Goal: Check status: Check status

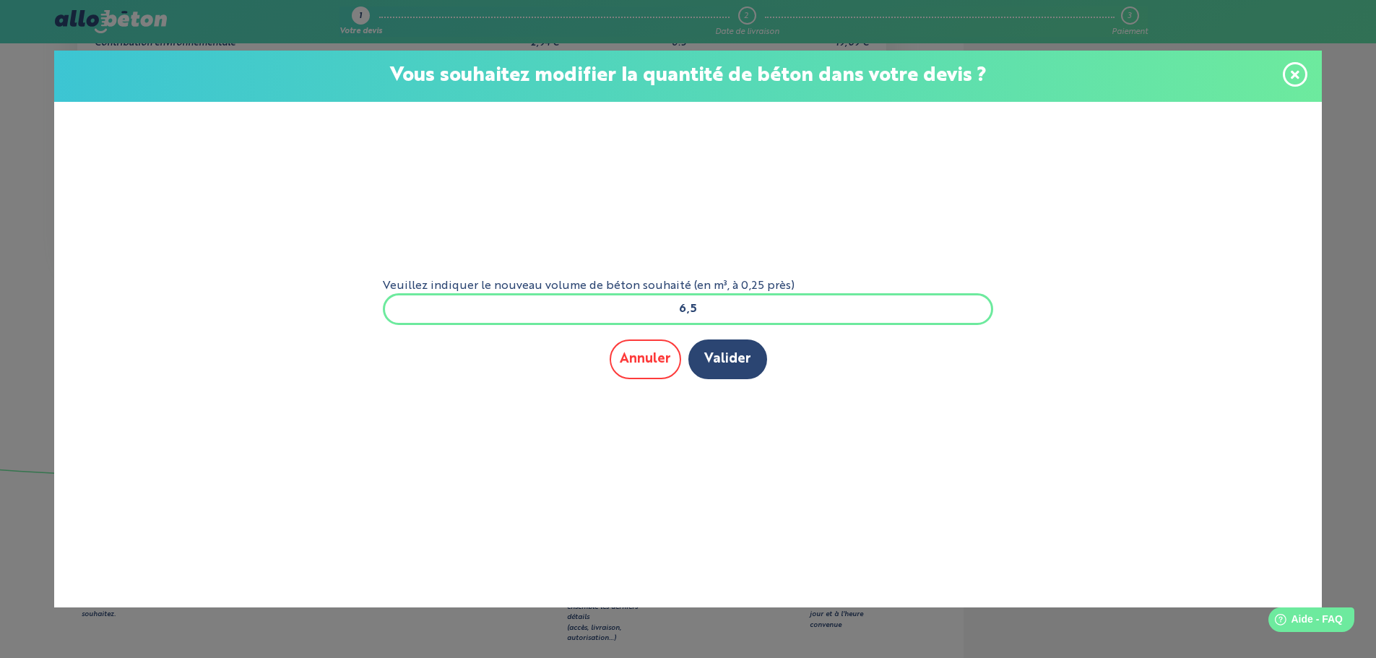
click at [643, 357] on button "Annuler" at bounding box center [644, 359] width 71 height 40
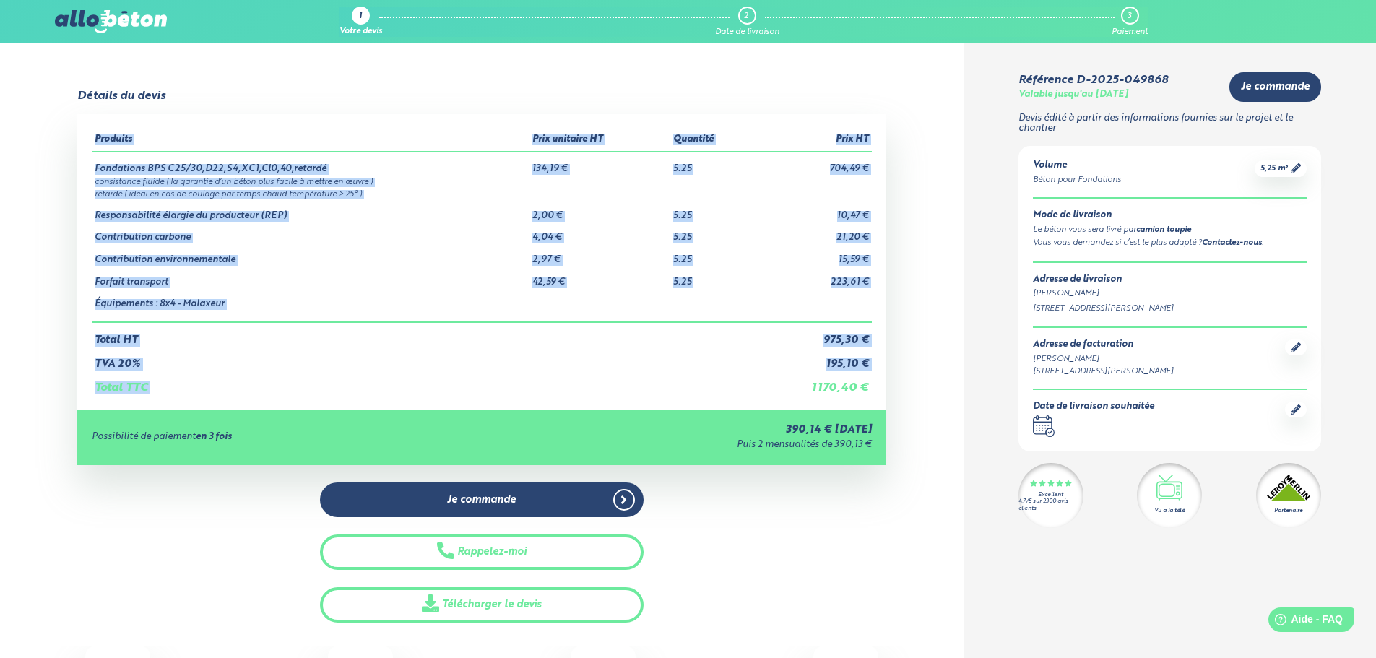
drag, startPoint x: 811, startPoint y: 390, endPoint x: 879, endPoint y: 391, distance: 67.9
click at [879, 391] on div "Produits Prix unitaire HT Quantité Prix HT Fondations BPS C25/30,D22,S4,XC1,Cl0…" at bounding box center [481, 261] width 809 height 295
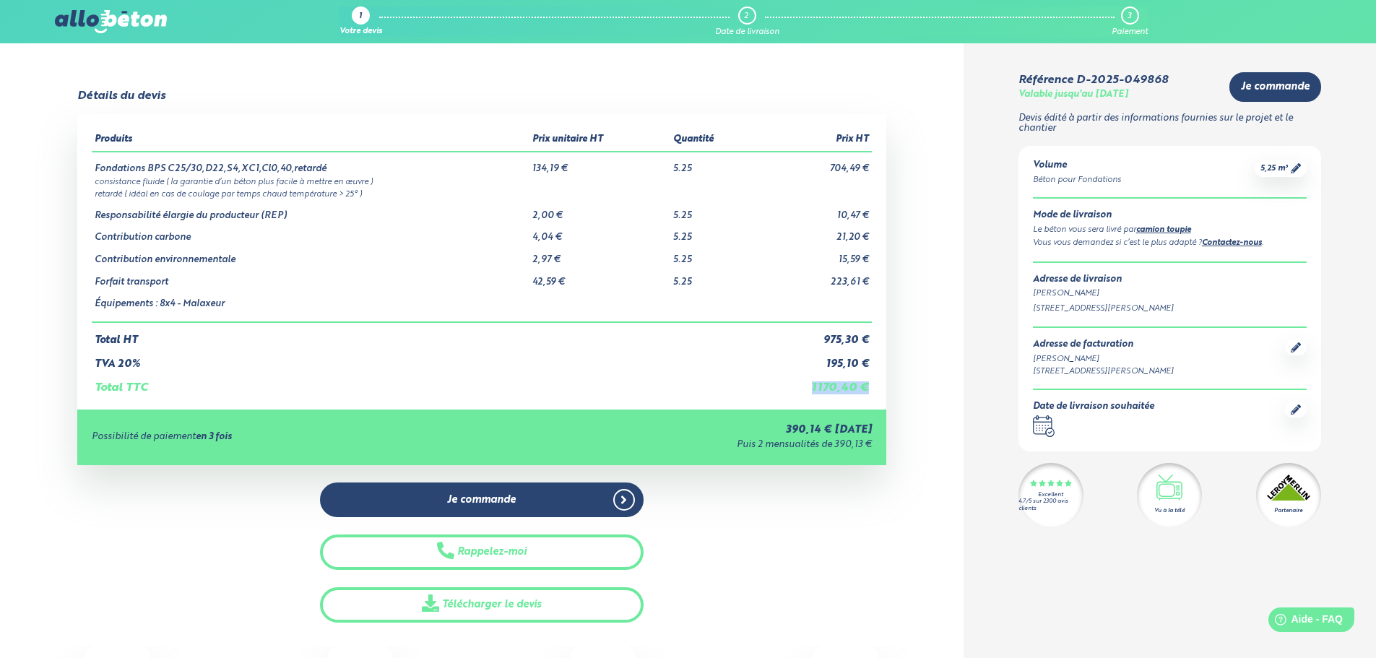
drag, startPoint x: 877, startPoint y: 391, endPoint x: 788, endPoint y: 394, distance: 88.1
click at [792, 394] on div "Produits Prix unitaire HT Quantité Prix HT Fondations BPS C25/30,D22,S4,XC1,Cl0…" at bounding box center [481, 261] width 809 height 295
click at [785, 394] on td "1 170,40 €" at bounding box center [813, 382] width 116 height 25
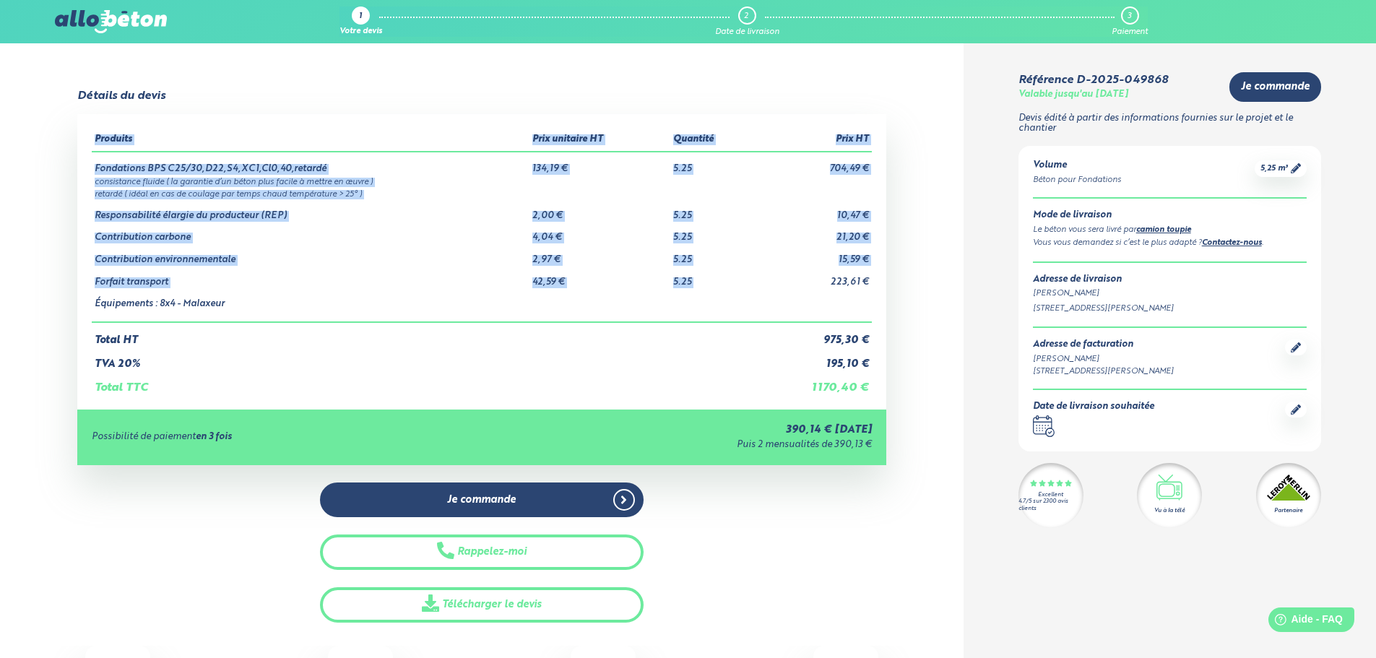
drag, startPoint x: 827, startPoint y: 284, endPoint x: 869, endPoint y: 172, distance: 120.2
click at [871, 176] on tbody "Fondations BPS C25/30,D22,S4,XC1,Cl0,40,retardé 134,19 € 5.25 704,49 € consista…" at bounding box center [482, 237] width 780 height 170
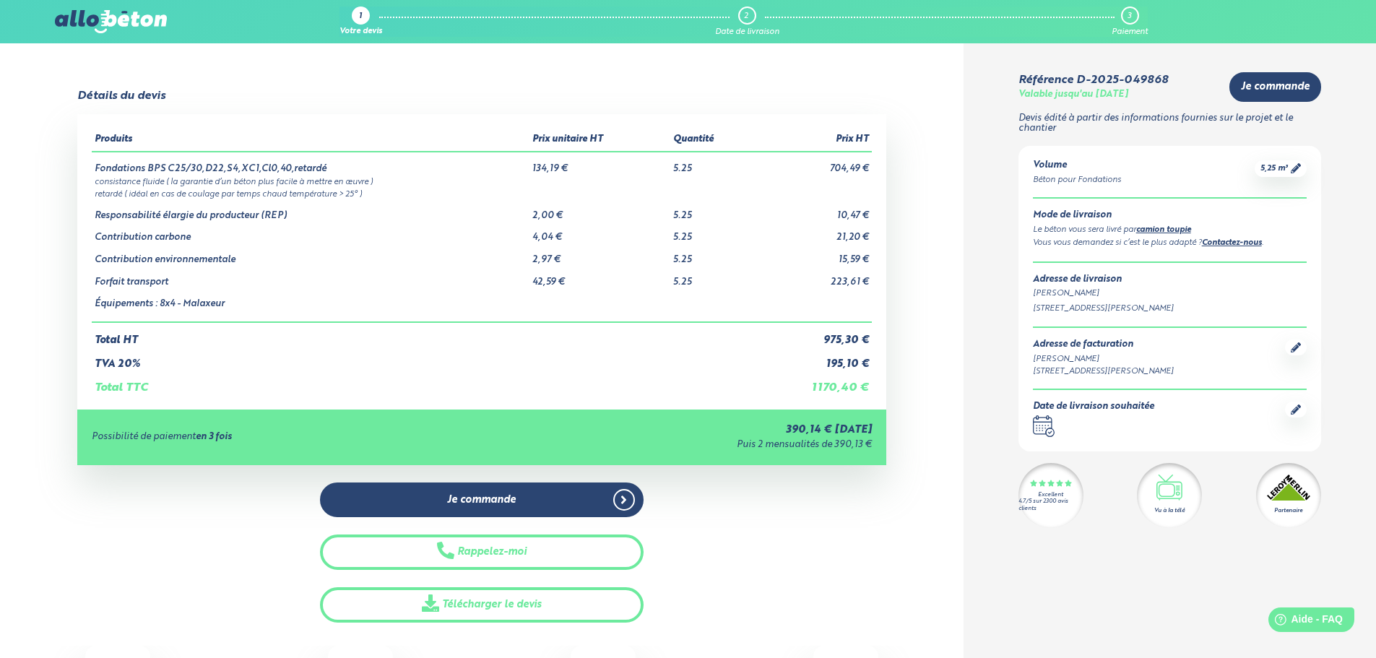
click at [869, 172] on td "704,49 €" at bounding box center [813, 163] width 116 height 23
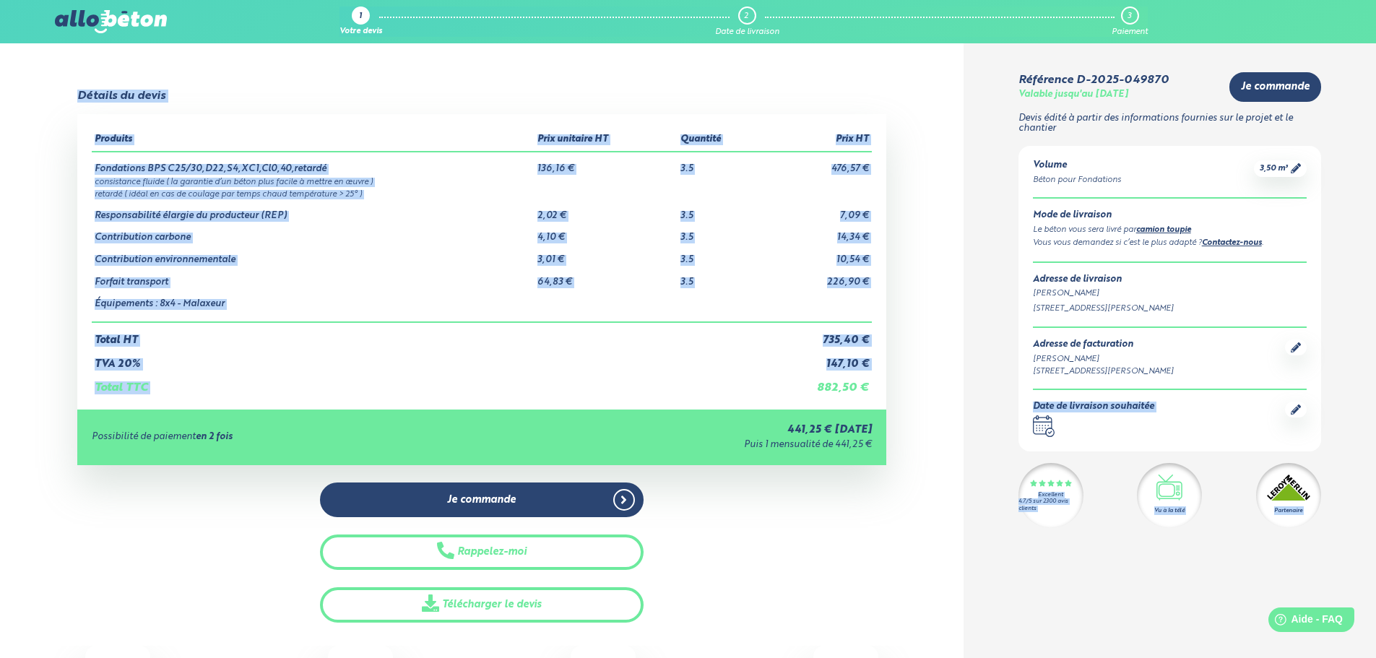
drag, startPoint x: 810, startPoint y: 391, endPoint x: 1004, endPoint y: 402, distance: 193.8
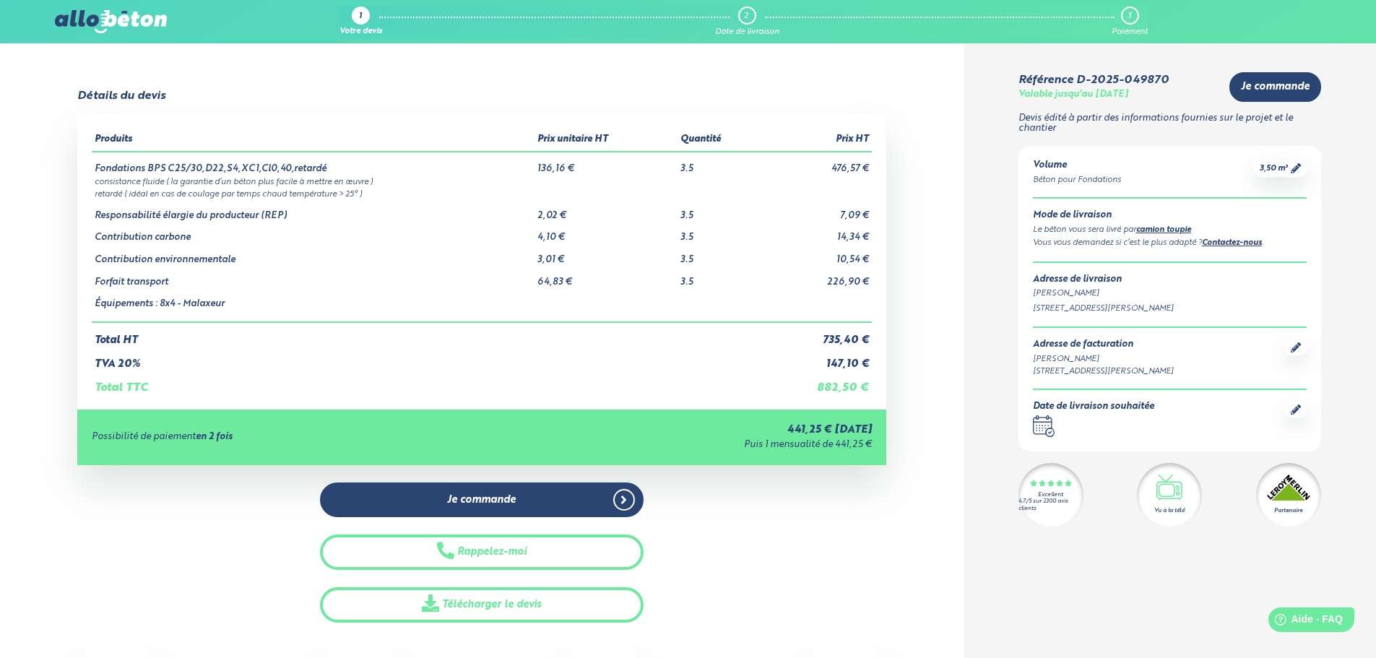
click at [916, 404] on div "Détails du devis Produits Prix unitaire HT Quantité Prix HT Fondations BPS C25/…" at bounding box center [481, 356] width 963 height 533
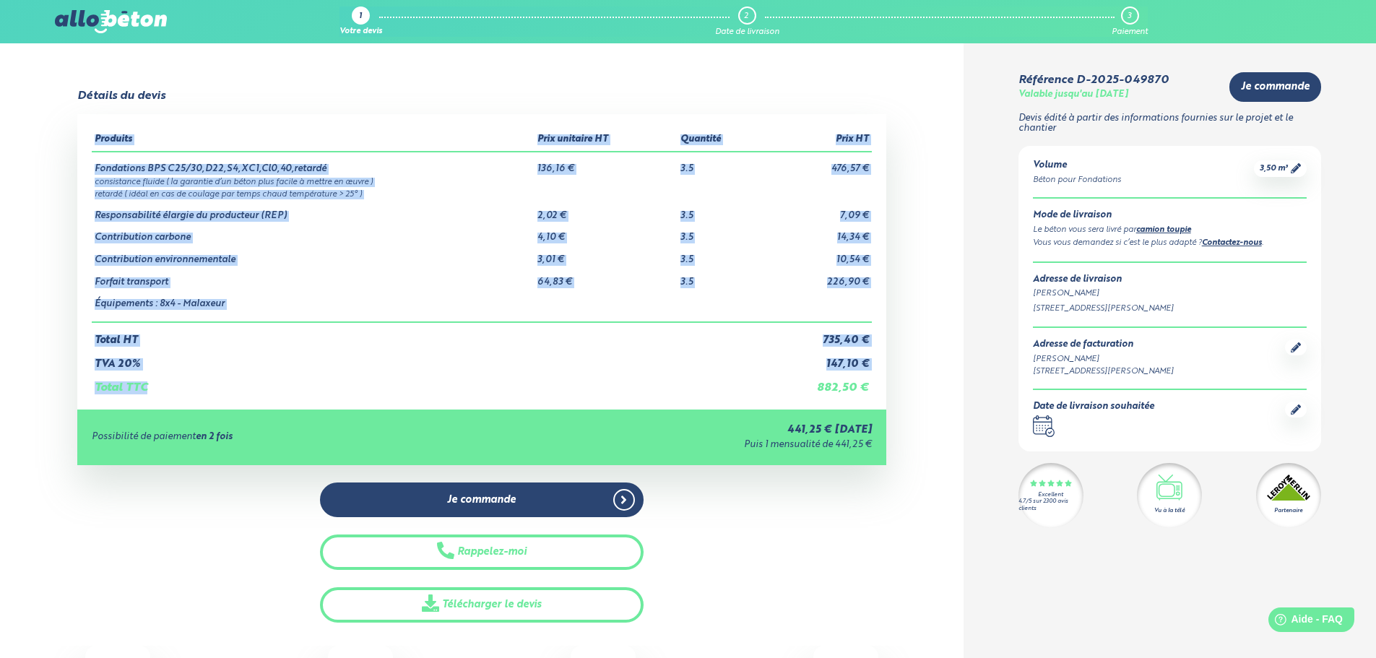
drag, startPoint x: 872, startPoint y: 394, endPoint x: 661, endPoint y: 388, distance: 211.7
click at [661, 388] on div "Produits Prix unitaire HT Quantité Prix HT Fondations BPS C25/30,D22,S4,XC1,Cl0…" at bounding box center [481, 261] width 809 height 295
click at [655, 388] on td "Total TTC" at bounding box center [428, 382] width 672 height 25
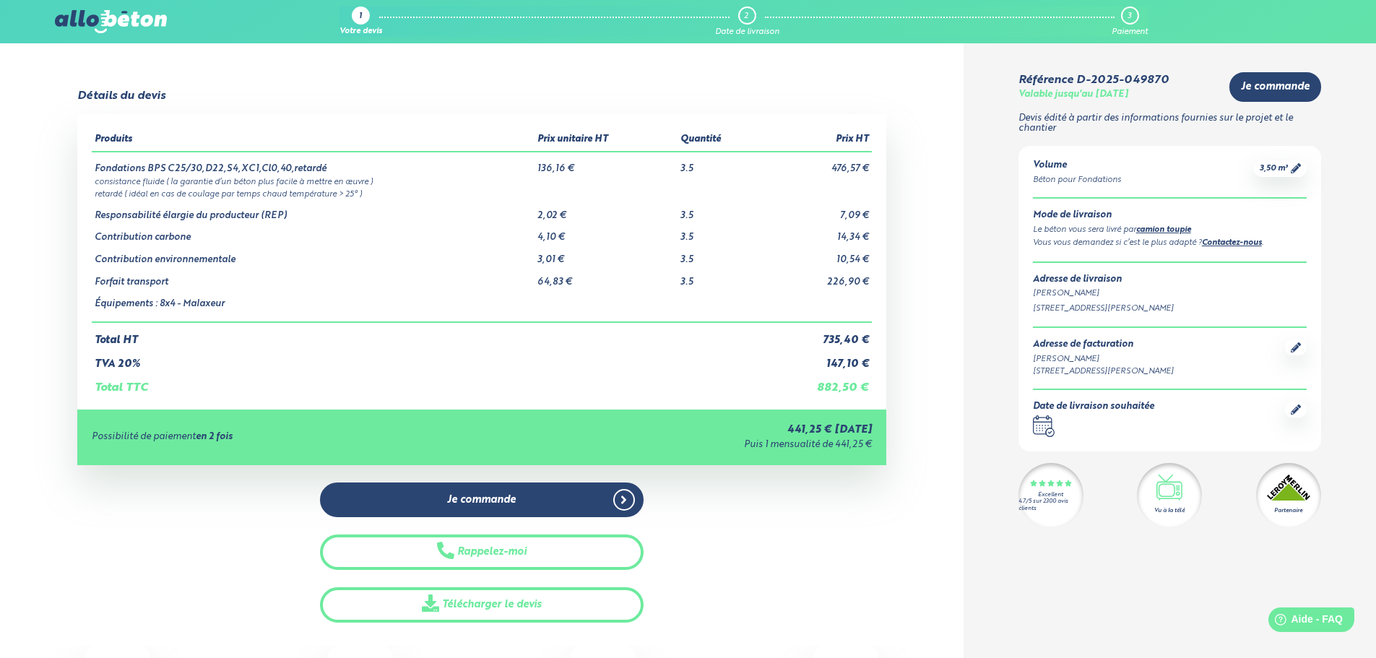
drag, startPoint x: 893, startPoint y: 399, endPoint x: 933, endPoint y: 399, distance: 39.7
click at [912, 399] on div "Détails du devis Produits Prix unitaire HT Quantité Prix HT Fondations BPS C25/…" at bounding box center [481, 356] width 963 height 533
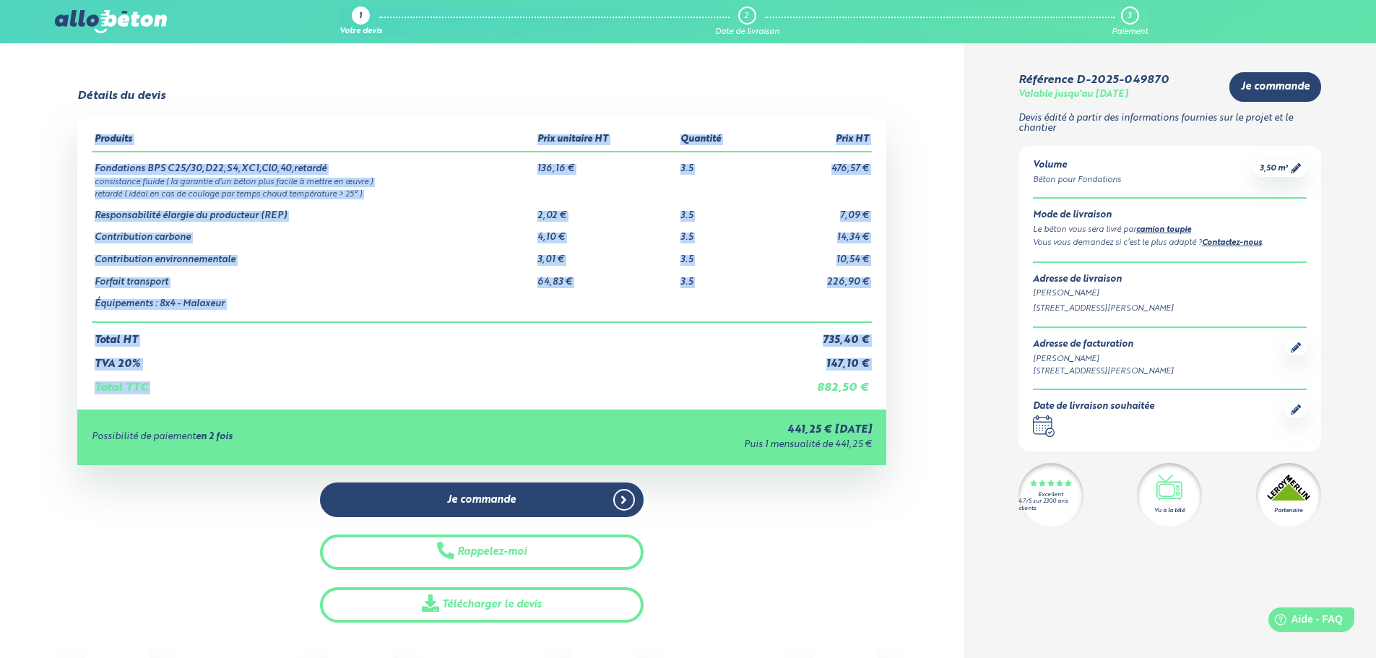
drag, startPoint x: 821, startPoint y: 391, endPoint x: 883, endPoint y: 394, distance: 62.1
click at [883, 396] on div "Produits Prix unitaire HT Quantité Prix HT Fondations BPS C25/30,D22,S4,XC1,Cl0…" at bounding box center [481, 261] width 809 height 295
click at [883, 394] on div "Produits Prix unitaire HT Quantité Prix HT Fondations BPS C25/30,D22,S4,XC1,Cl0…" at bounding box center [481, 261] width 809 height 295
drag, startPoint x: 864, startPoint y: 390, endPoint x: 761, endPoint y: 396, distance: 103.5
click at [766, 396] on div "Produits Prix unitaire HT Quantité Prix HT Fondations BPS C25/30,D22,S4,XC1,Cl0…" at bounding box center [481, 261] width 809 height 295
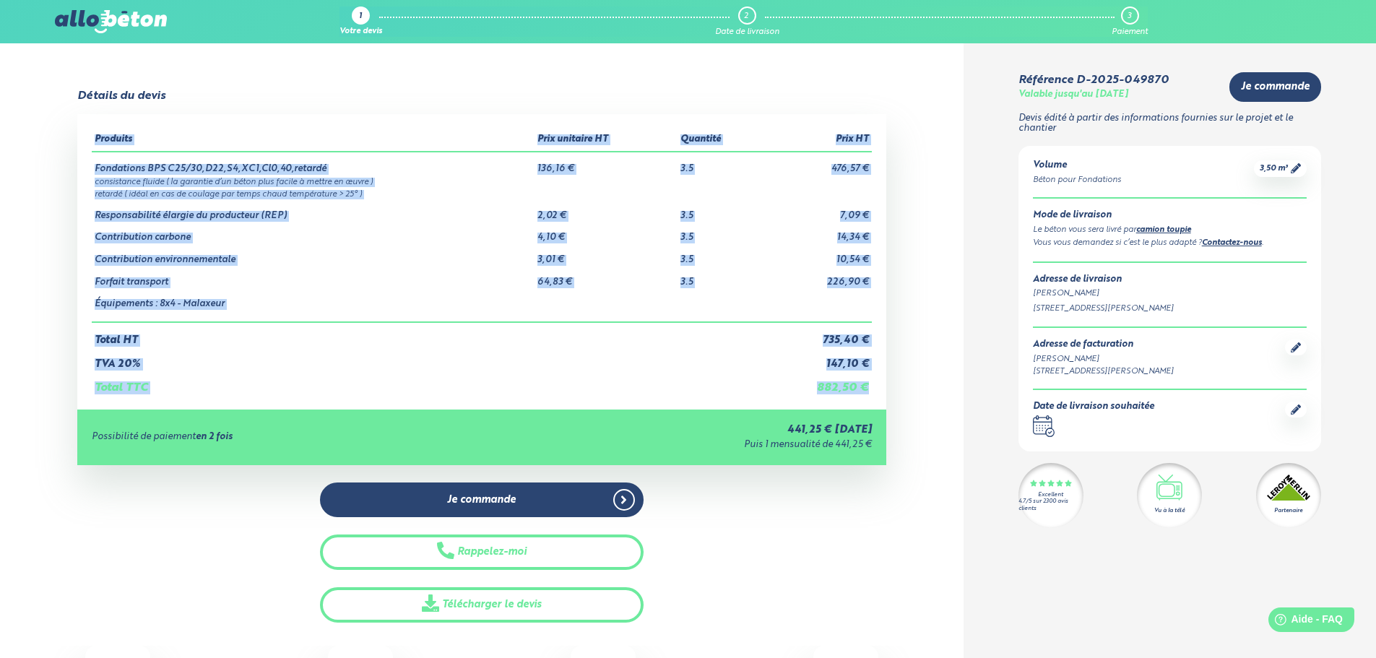
click at [761, 396] on div "Produits Prix unitaire HT Quantité Prix HT Fondations BPS C25/30,D22,S4,XC1,Cl0…" at bounding box center [481, 261] width 809 height 295
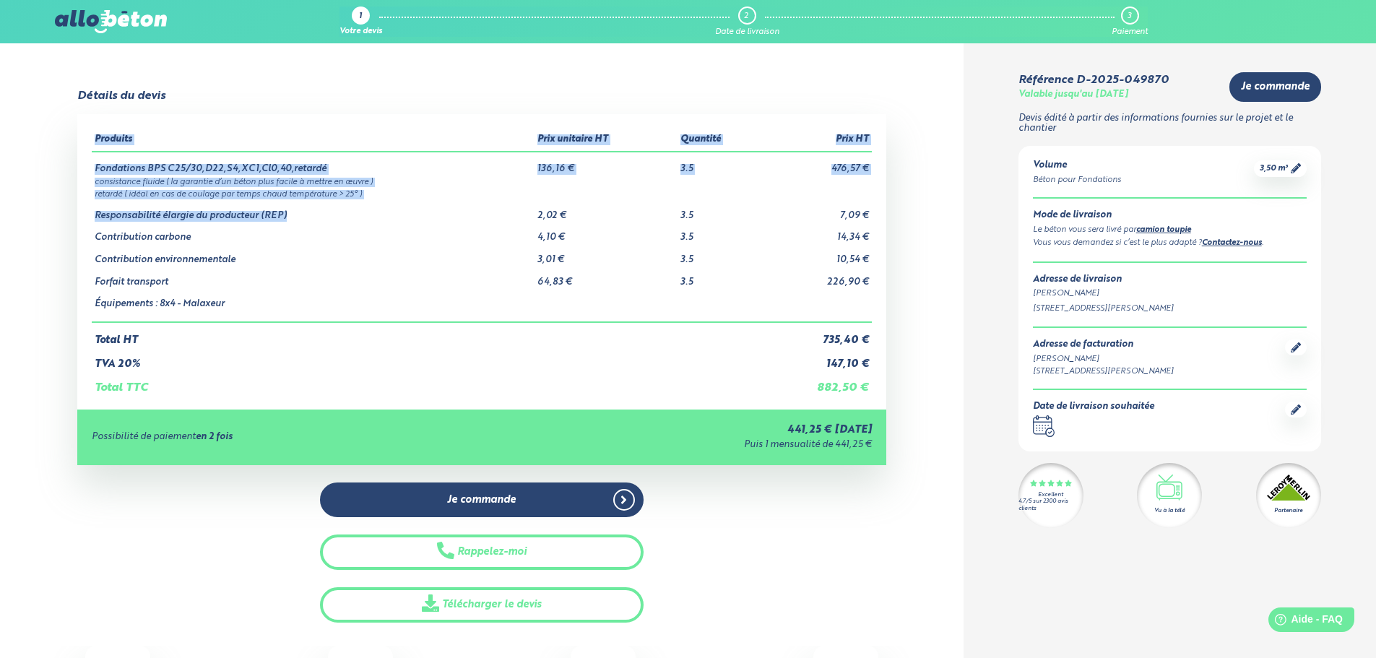
drag, startPoint x: 369, startPoint y: 198, endPoint x: 34, endPoint y: 169, distance: 336.3
click at [34, 169] on div "Détails du devis Produits Prix unitaire HT Quantité Prix HT Fondations BPS C25/…" at bounding box center [481, 356] width 963 height 533
drag, startPoint x: 94, startPoint y: 171, endPoint x: 397, endPoint y: 202, distance: 304.9
click at [397, 202] on tbody "Fondations BPS C25/30,D22,S4,XC1,Cl0,40,retardé 136,16 € 3.5 476,57 € consistan…" at bounding box center [482, 237] width 780 height 170
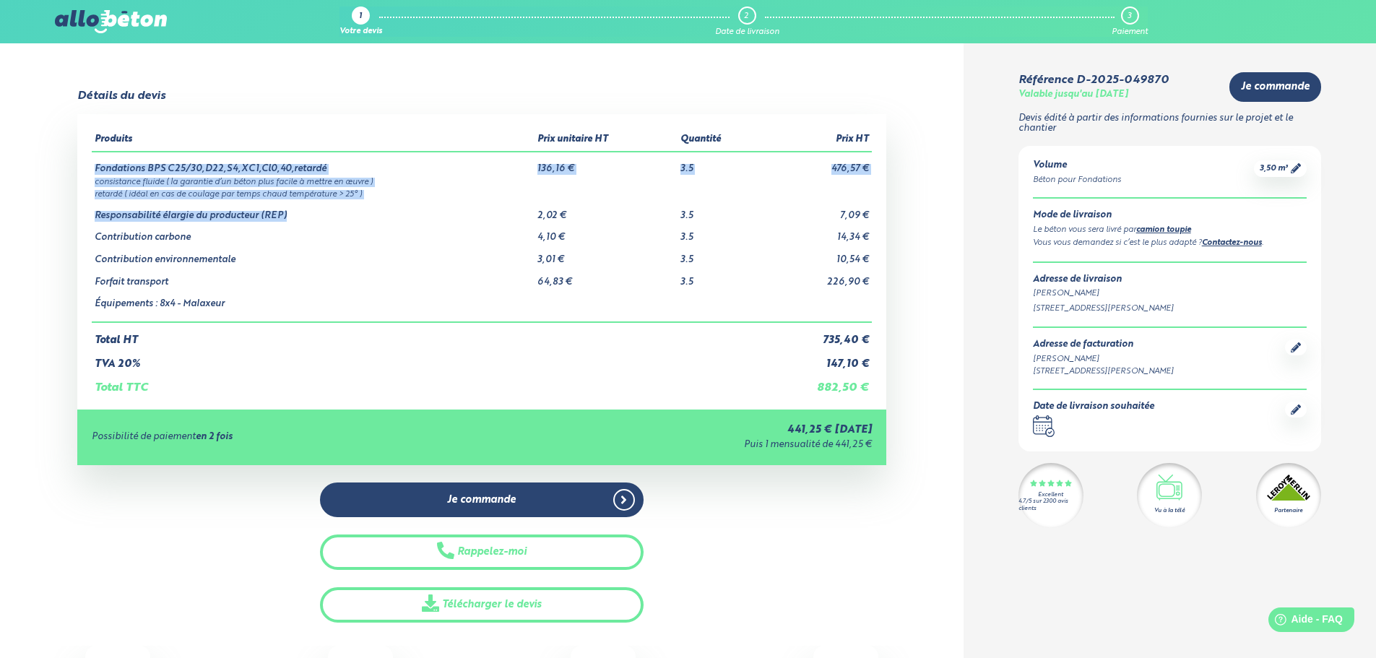
click at [401, 201] on td "Responsabilité élargie du producteur (REP)" at bounding box center [313, 210] width 443 height 22
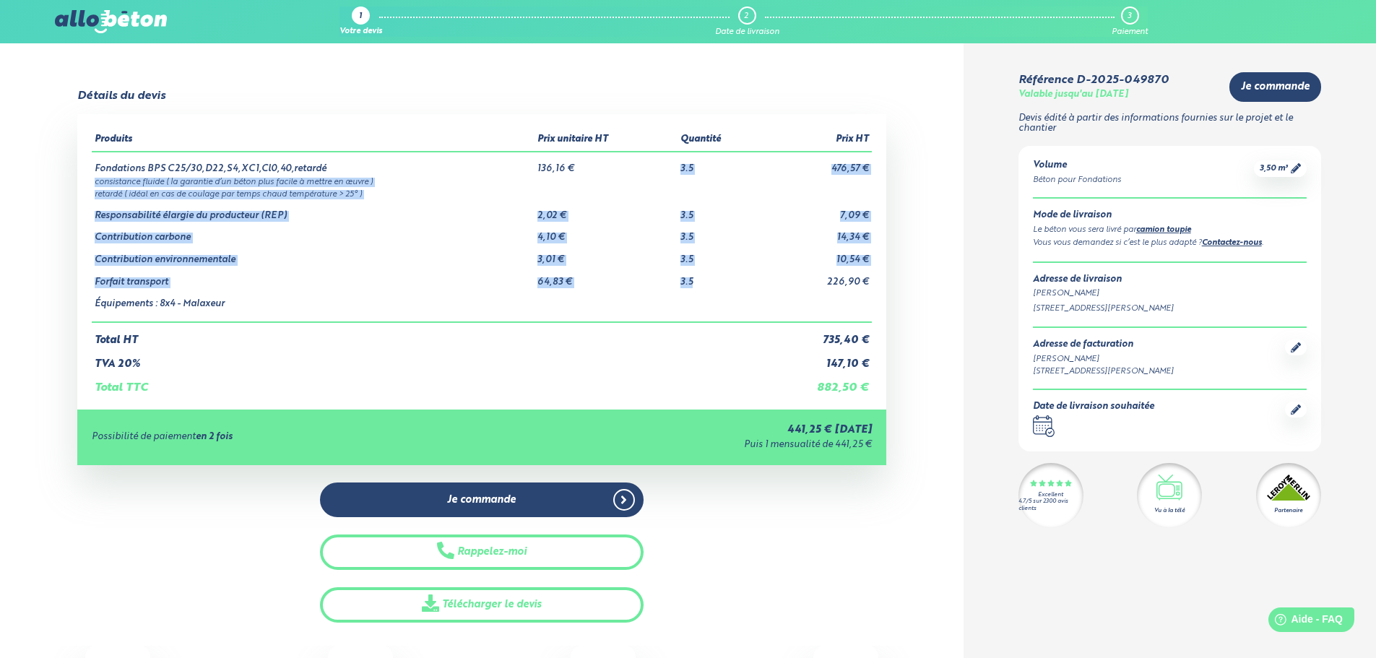
drag, startPoint x: 678, startPoint y: 168, endPoint x: 703, endPoint y: 286, distance: 120.9
click at [703, 286] on tbody "Fondations BPS C25/30,D22,S4,XC1,Cl0,40,retardé 136,16 € 3.5 476,57 € consistan…" at bounding box center [482, 237] width 780 height 170
click at [702, 286] on td "3.5" at bounding box center [720, 277] width 86 height 22
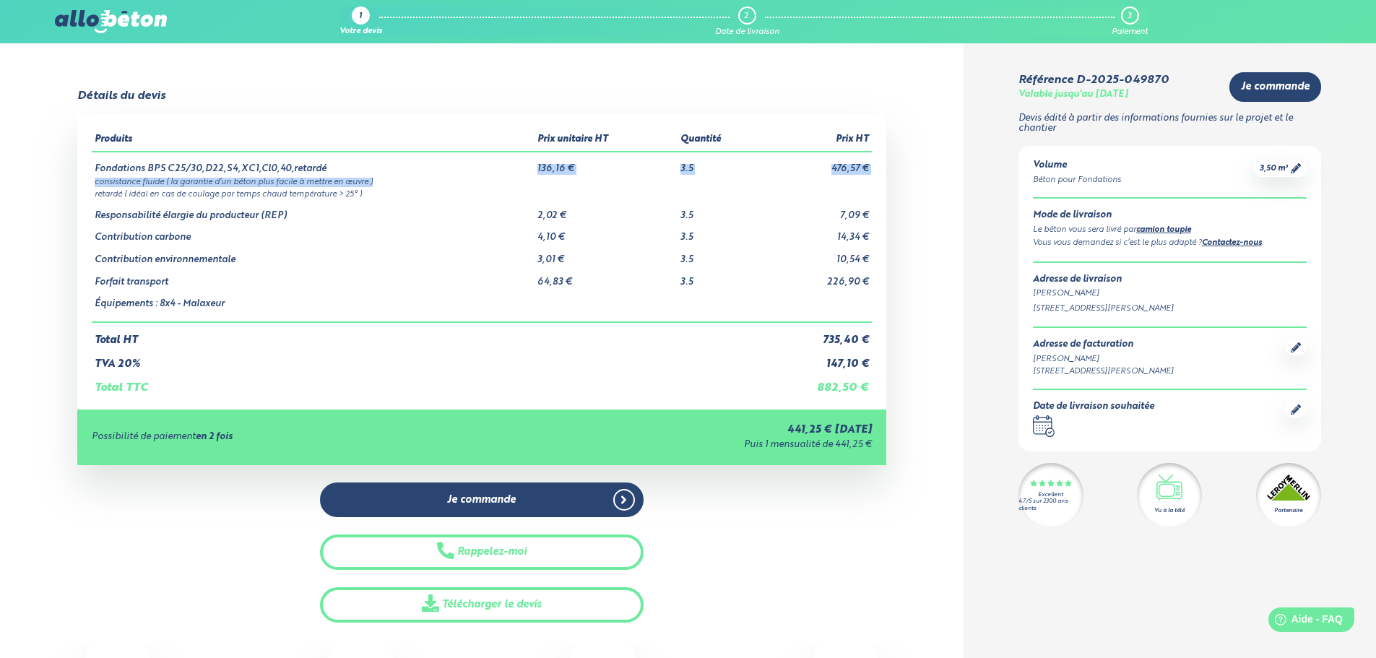
drag, startPoint x: 523, startPoint y: 173, endPoint x: 734, endPoint y: 181, distance: 211.0
click at [734, 181] on tbody "Fondations BPS C25/30,D22,S4,XC1,Cl0,40,retardé 136,16 € 3.5 476,57 € consistan…" at bounding box center [482, 237] width 780 height 170
click at [734, 181] on td "consistance fluide ( la garantie d’un béton plus facile à mettre en œuvre )" at bounding box center [482, 181] width 780 height 12
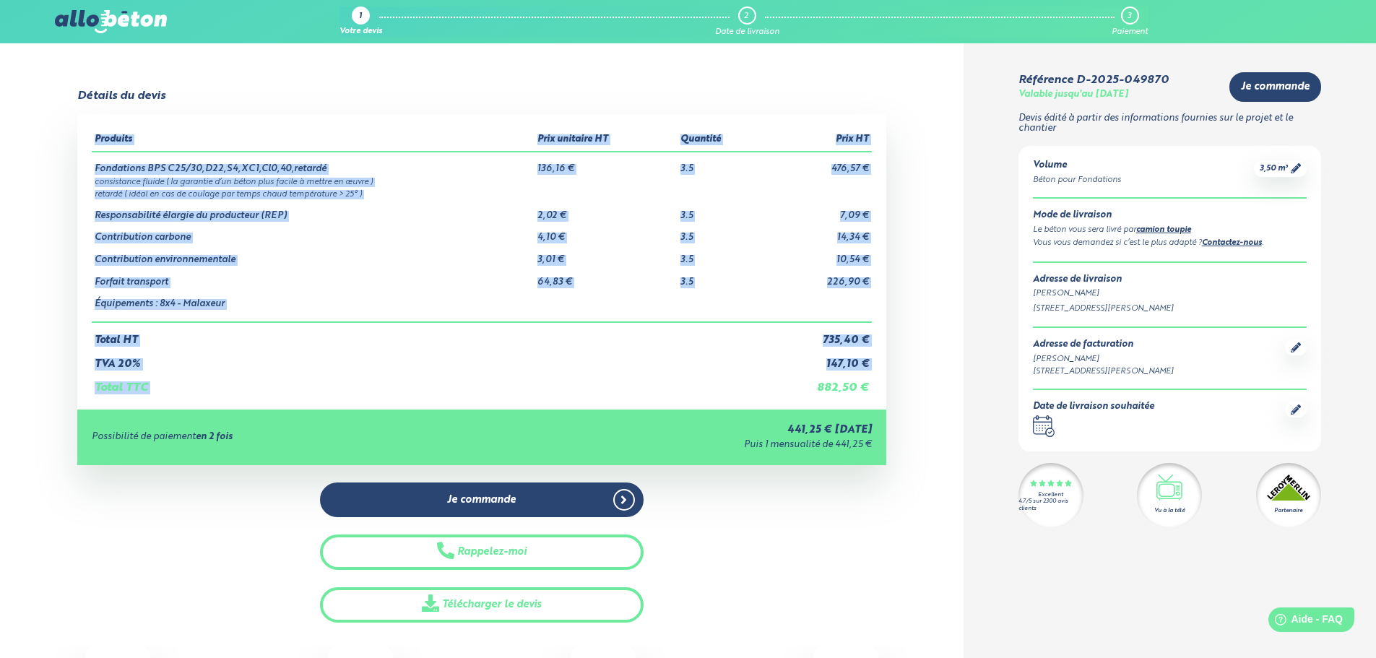
drag, startPoint x: 809, startPoint y: 389, endPoint x: 900, endPoint y: 408, distance: 93.6
click at [899, 408] on div "Détails du devis Produits Prix unitaire HT Quantité Prix HT Fondations BPS C25/…" at bounding box center [481, 356] width 963 height 533
click at [874, 391] on div "Produits Prix unitaire HT Quantité Prix HT Fondations BPS C25/30,D22,S4,XC1,Cl0…" at bounding box center [481, 261] width 809 height 295
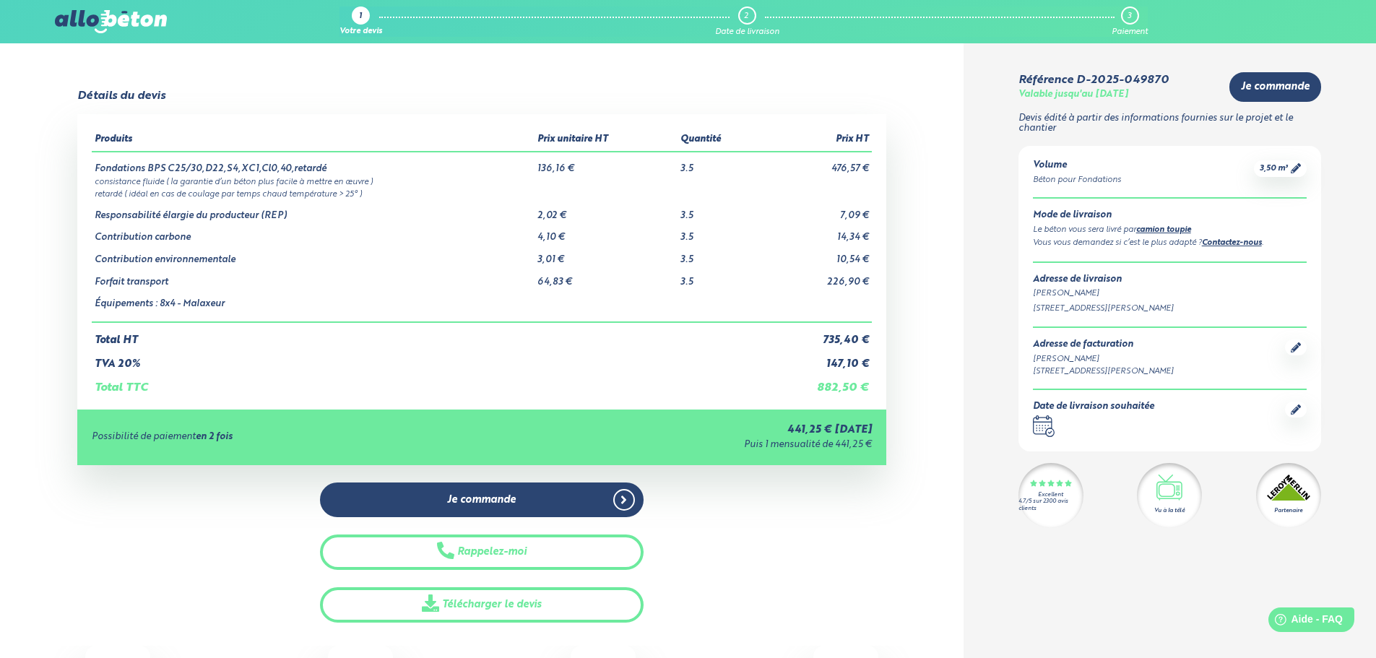
click at [743, 384] on td "Total TTC" at bounding box center [428, 382] width 672 height 25
click at [818, 365] on td "147,10 €" at bounding box center [818, 359] width 108 height 24
drag, startPoint x: 848, startPoint y: 369, endPoint x: 862, endPoint y: 368, distance: 14.5
click at [862, 368] on td "147,10 €" at bounding box center [818, 359] width 108 height 24
drag, startPoint x: 696, startPoint y: 367, endPoint x: 688, endPoint y: 364, distance: 8.5
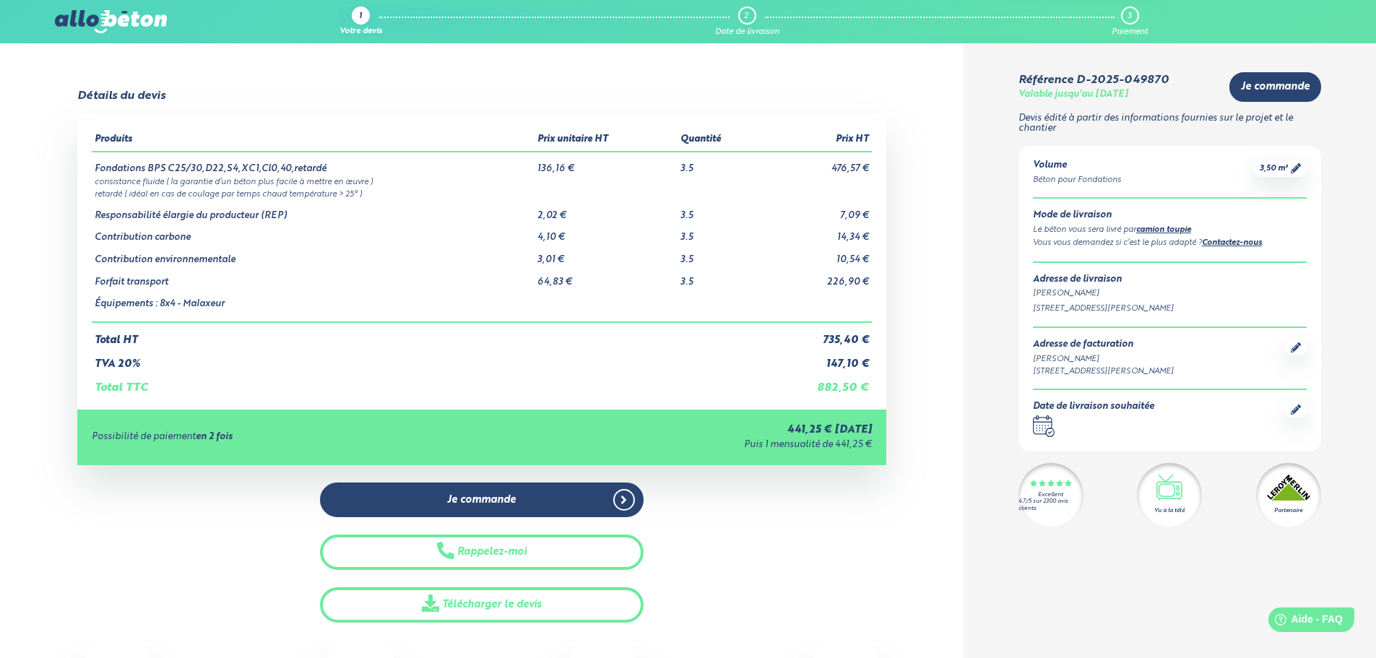
click at [690, 365] on td "TVA 20%" at bounding box center [428, 359] width 672 height 24
drag, startPoint x: 575, startPoint y: 376, endPoint x: 634, endPoint y: 375, distance: 59.2
click at [598, 375] on td "Total TTC" at bounding box center [428, 382] width 672 height 25
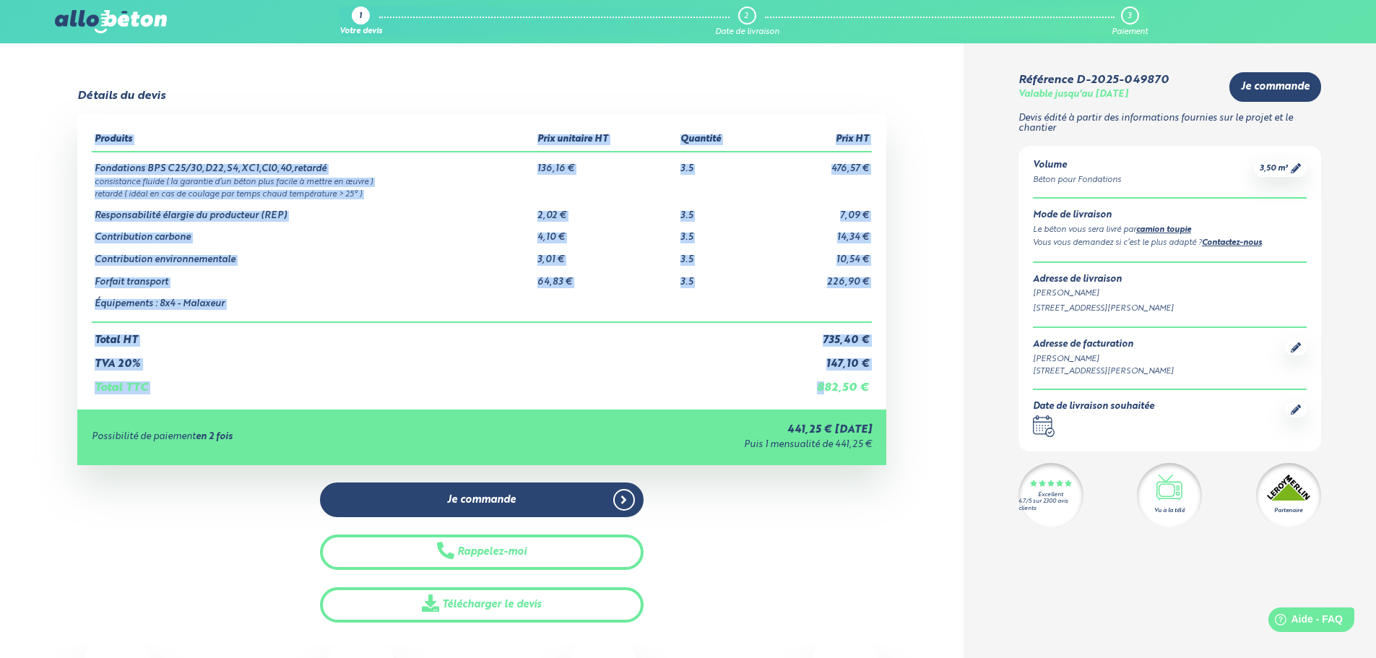
drag, startPoint x: 824, startPoint y: 379, endPoint x: 926, endPoint y: 365, distance: 102.7
click at [924, 365] on div "Détails du devis Produits Prix unitaire HT Quantité Prix HT Fondations BPS C25/…" at bounding box center [481, 356] width 963 height 533
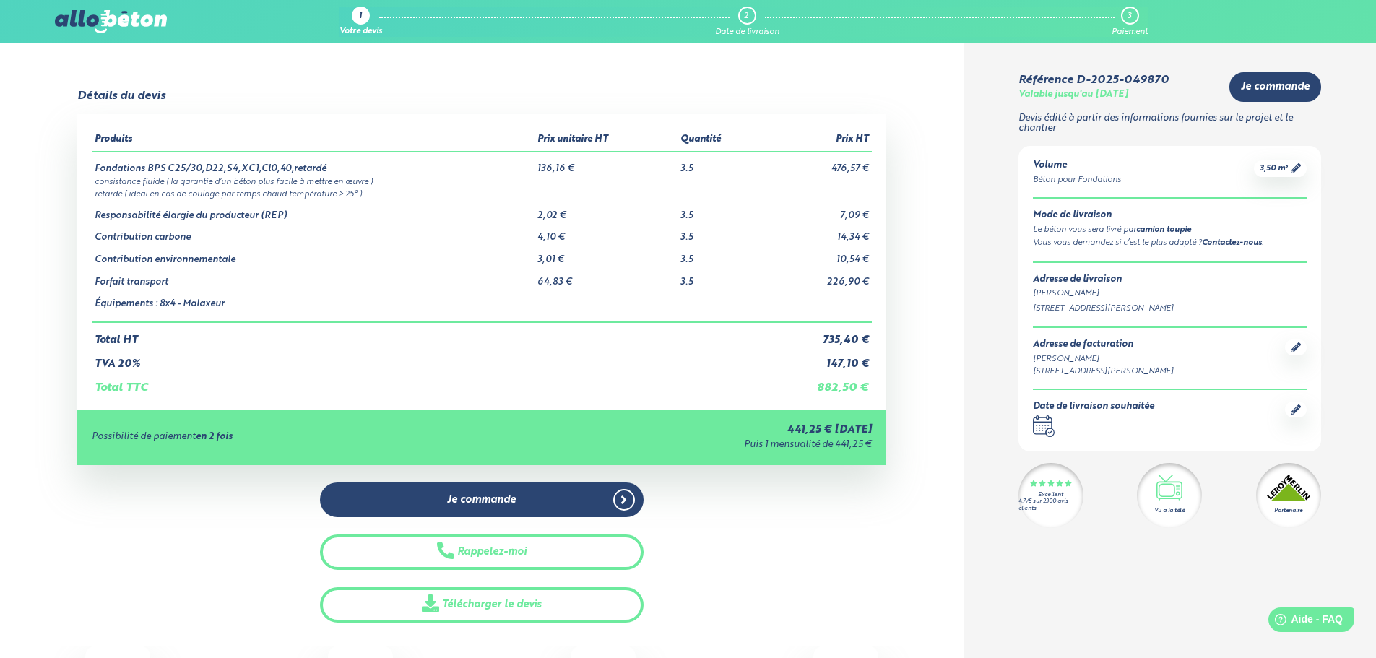
click at [778, 373] on td "882,50 €" at bounding box center [818, 382] width 108 height 25
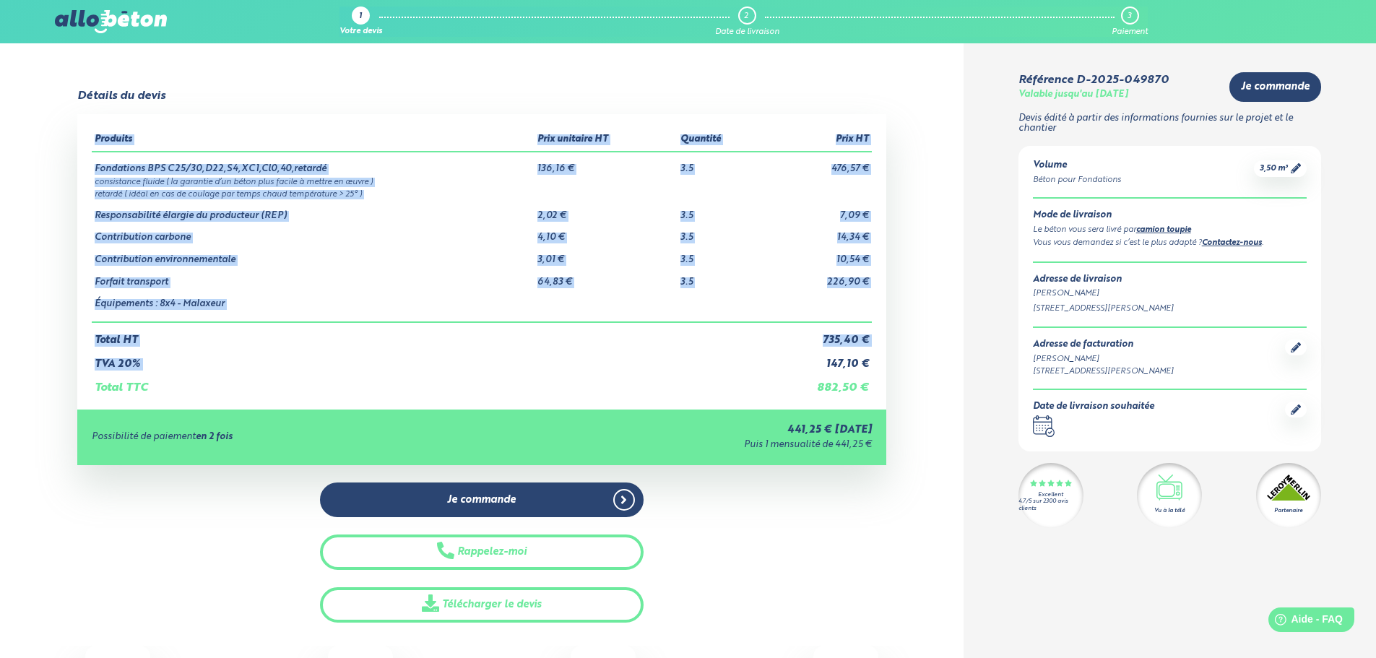
drag, startPoint x: 809, startPoint y: 365, endPoint x: 917, endPoint y: 362, distance: 107.6
click at [917, 362] on div "Détails du devis Produits Prix unitaire HT Quantité Prix HT Fondations BPS C25/…" at bounding box center [481, 356] width 963 height 533
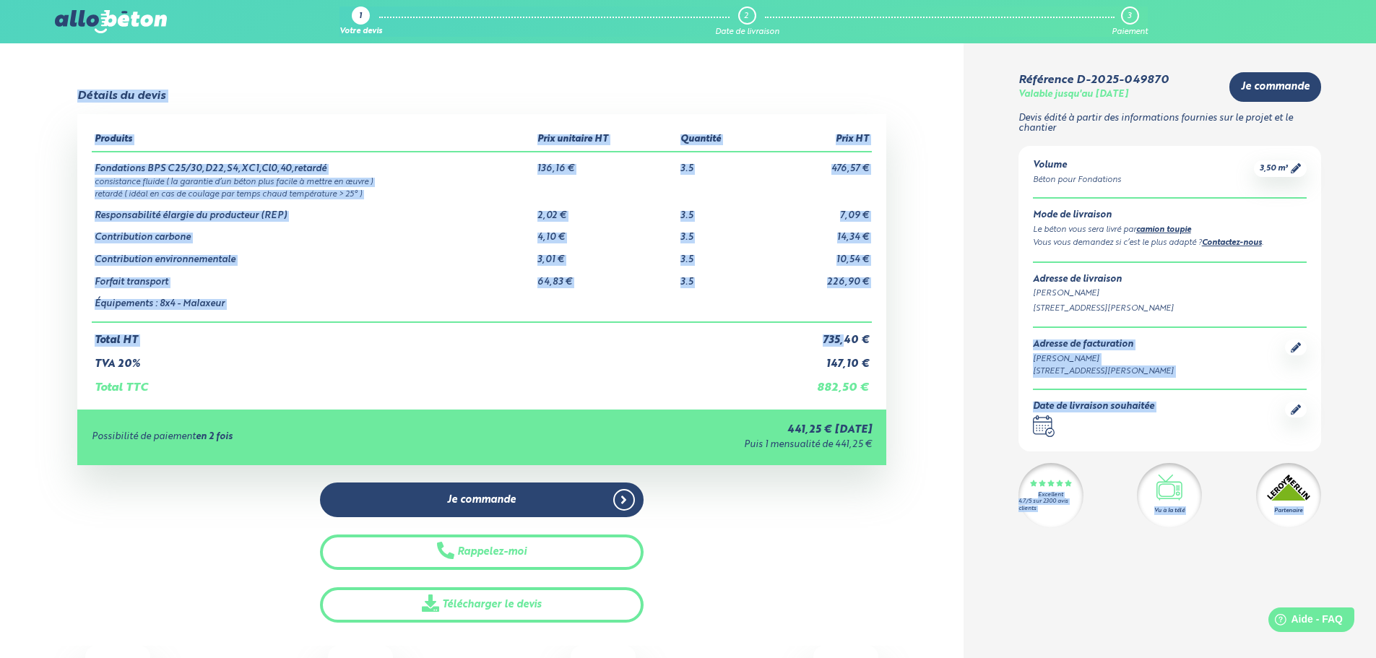
drag, startPoint x: 952, startPoint y: 344, endPoint x: 980, endPoint y: 344, distance: 28.2
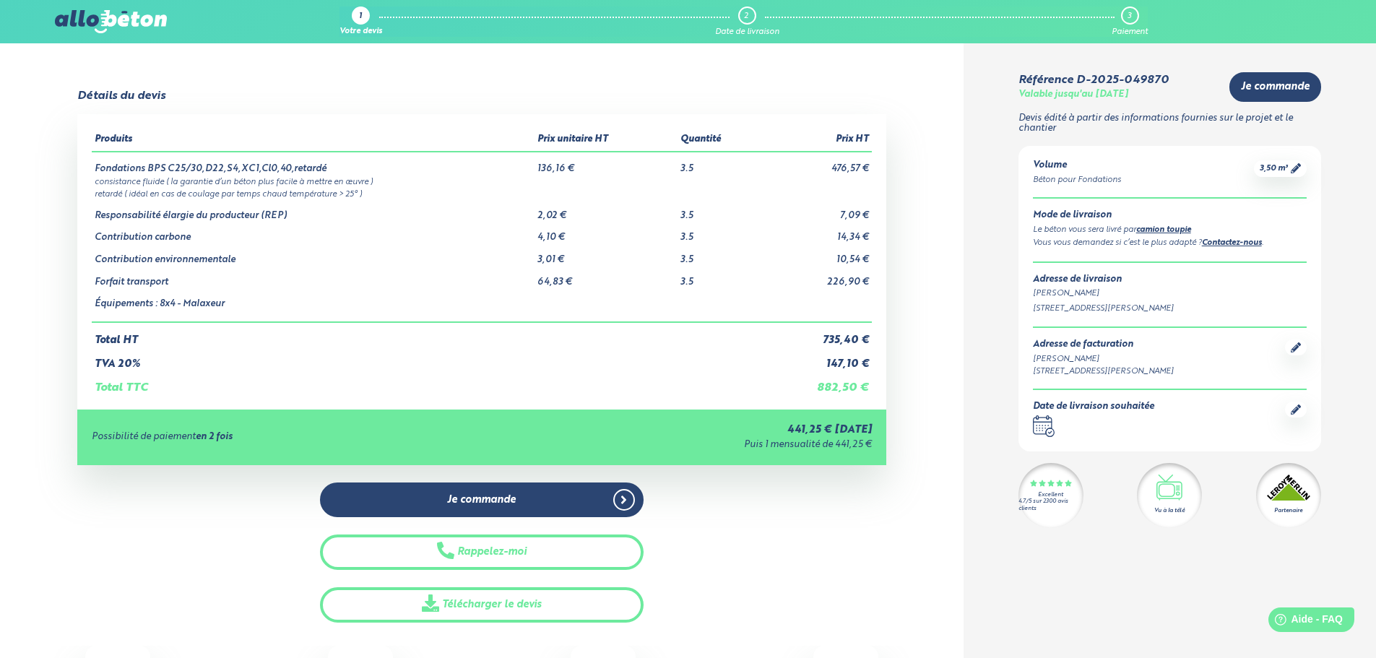
drag, startPoint x: 739, startPoint y: 347, endPoint x: 725, endPoint y: 347, distance: 13.7
click at [734, 347] on td "TVA 20%" at bounding box center [428, 359] width 672 height 24
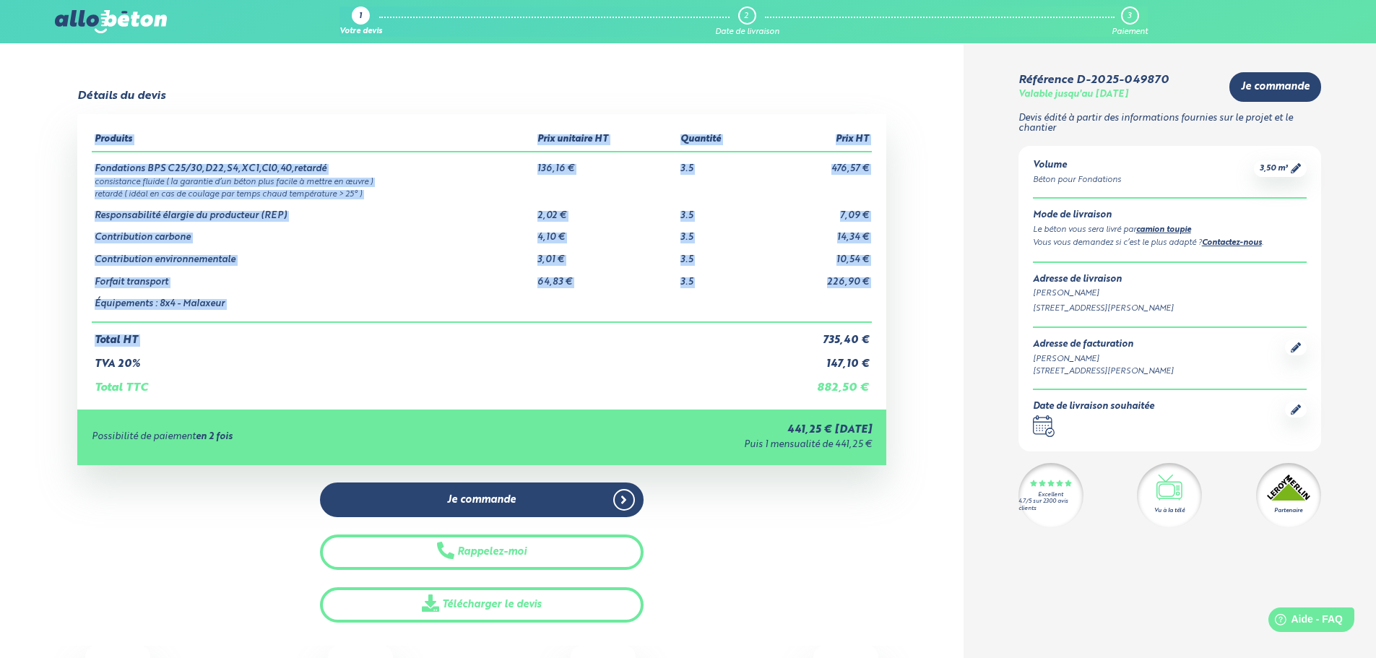
drag, startPoint x: 817, startPoint y: 341, endPoint x: 898, endPoint y: 338, distance: 80.9
click at [898, 339] on div "Détails du devis Produits Prix unitaire HT Quantité Prix HT Fondations BPS C25/…" at bounding box center [481, 356] width 963 height 533
click at [898, 338] on div "Détails du devis Produits Prix unitaire HT Quantité Prix HT Fondations BPS C25/…" at bounding box center [481, 356] width 963 height 533
drag, startPoint x: 745, startPoint y: 344, endPoint x: 892, endPoint y: 338, distance: 147.4
click at [892, 338] on div "Détails du devis Produits Prix unitaire HT Quantité Prix HT Fondations BPS C25/…" at bounding box center [481, 356] width 963 height 533
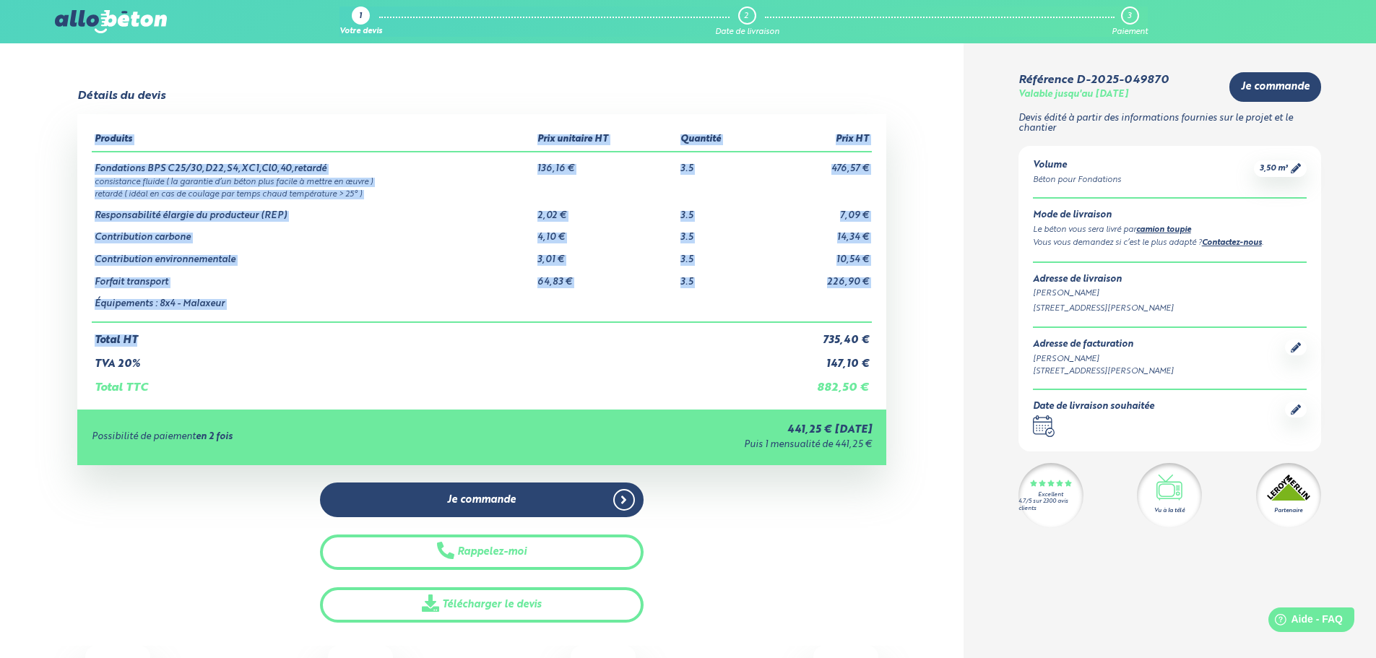
click at [892, 338] on div "Détails du devis Produits Prix unitaire HT Quantité Prix HT Fondations BPS C25/…" at bounding box center [481, 356] width 963 height 533
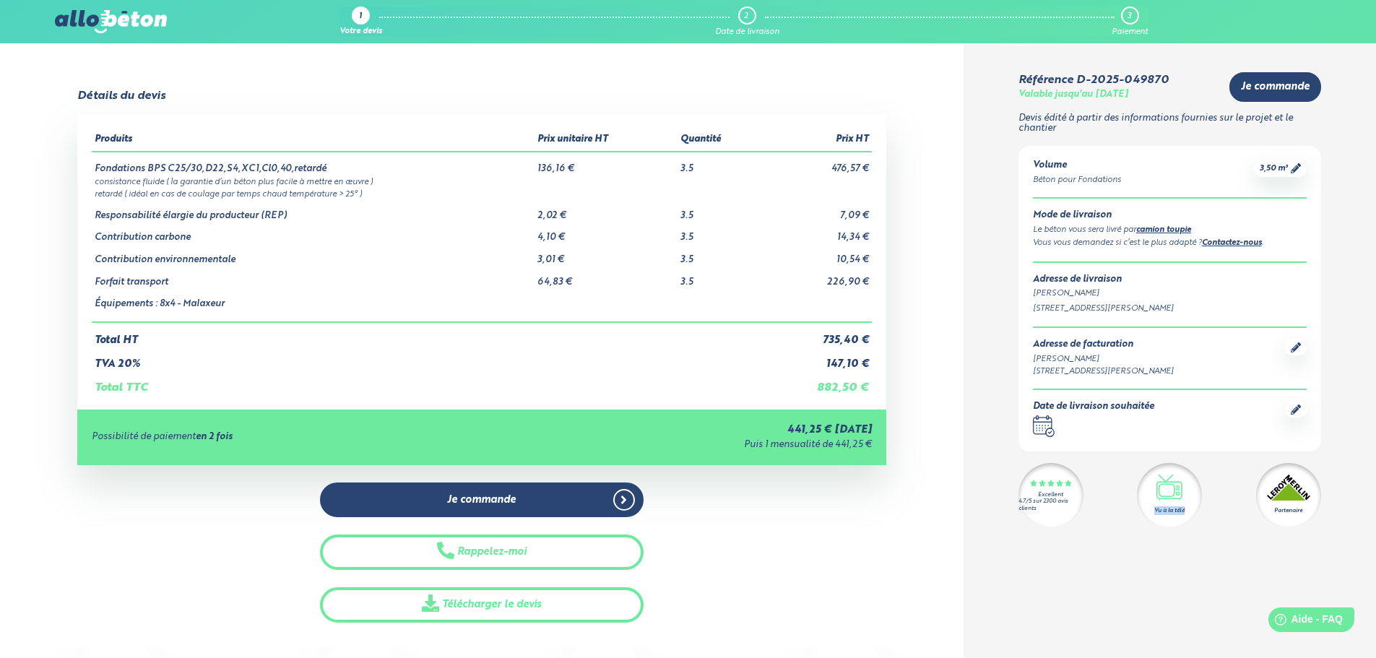
drag, startPoint x: 1150, startPoint y: 510, endPoint x: 1202, endPoint y: 510, distance: 52.7
click at [1202, 510] on div "Excellent 4.7/5 sur 2300 avis clients Vu à la télé Partenaire" at bounding box center [1169, 495] width 303 height 65
click at [1204, 510] on div "Excellent 4.7/5 sur 2300 avis clients Vu à la télé Partenaire" at bounding box center [1169, 495] width 303 height 65
drag, startPoint x: 1267, startPoint y: 513, endPoint x: 1324, endPoint y: 511, distance: 57.1
